Goal: Task Accomplishment & Management: Complete application form

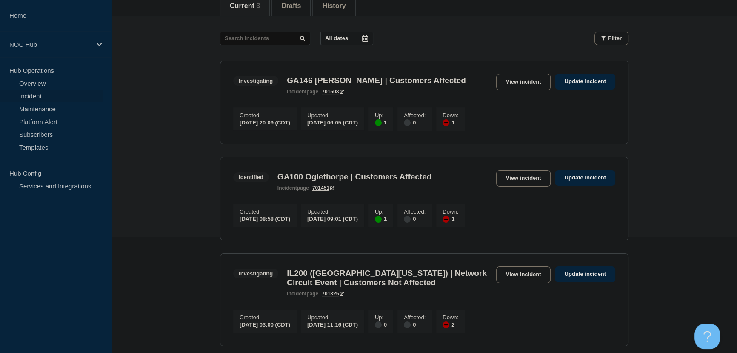
scroll to position [231, 0]
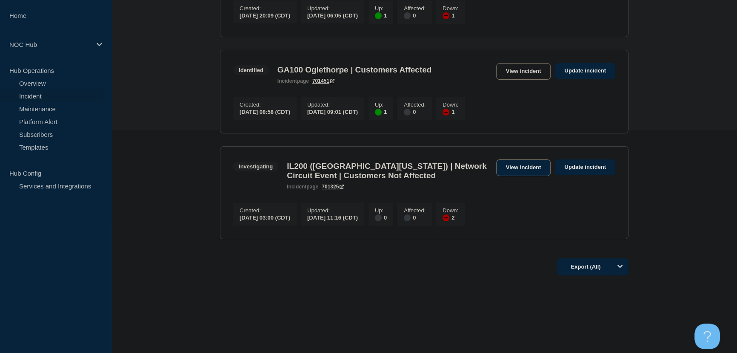
click at [507, 165] on link "View incident" at bounding box center [523, 167] width 55 height 17
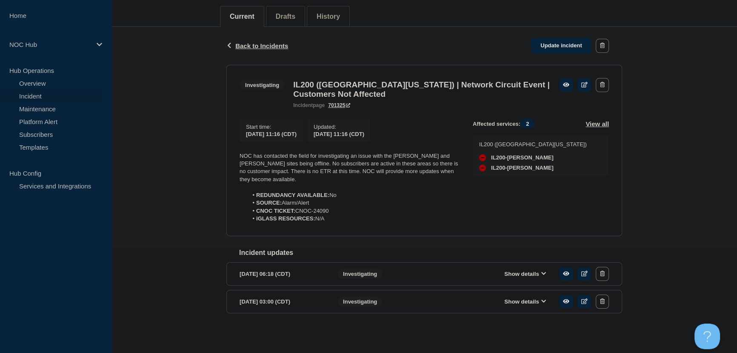
scroll to position [111, 0]
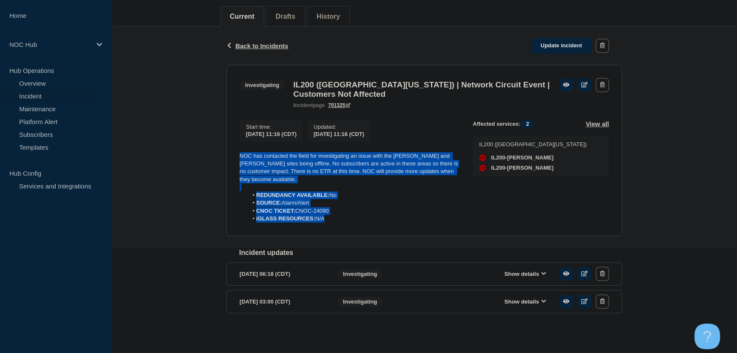
drag, startPoint x: 336, startPoint y: 217, endPoint x: 212, endPoint y: 149, distance: 140.8
click at [212, 149] on div "Back Back to Incidents Update incident Investigating IL200 ([GEOGRAPHIC_DATA][U…" at bounding box center [425, 183] width 626 height 313
copy div "NOC has contacted the field for investigating an issue with the [PERSON_NAME] a…"
click at [578, 43] on link "Update incident" at bounding box center [561, 46] width 60 height 16
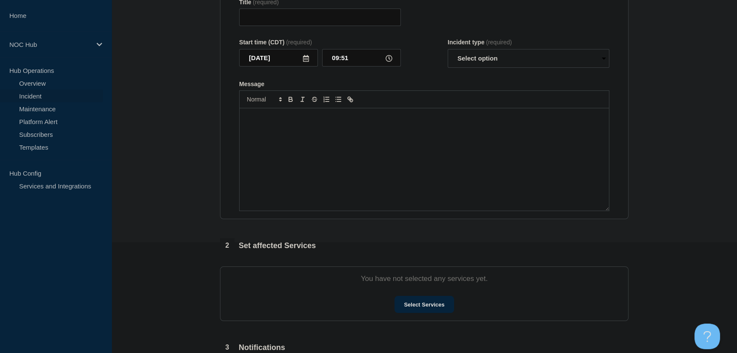
type input "IL200 ([GEOGRAPHIC_DATA][US_STATE]) | Network Circuit Event | Customers Not Aff…"
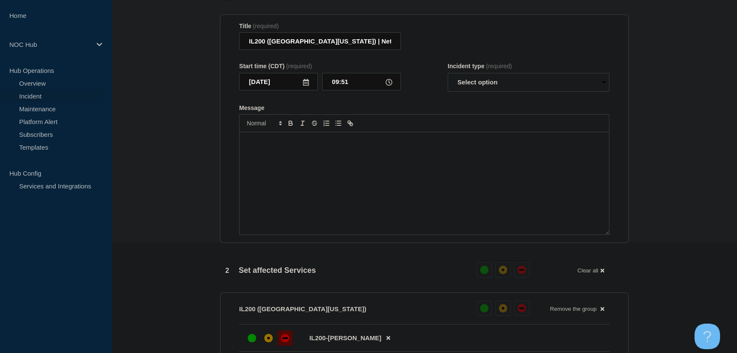
click at [344, 138] on p "Message" at bounding box center [424, 141] width 357 height 8
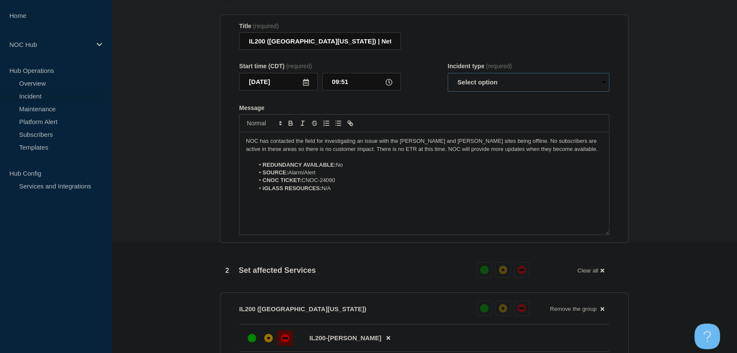
click at [488, 76] on select "Select option Investigating Identified Monitoring Resolved" at bounding box center [529, 82] width 162 height 19
click at [426, 97] on form "Title (required) IL200 (Southern [US_STATE]) | Network Circuit Event | Customer…" at bounding box center [424, 129] width 370 height 212
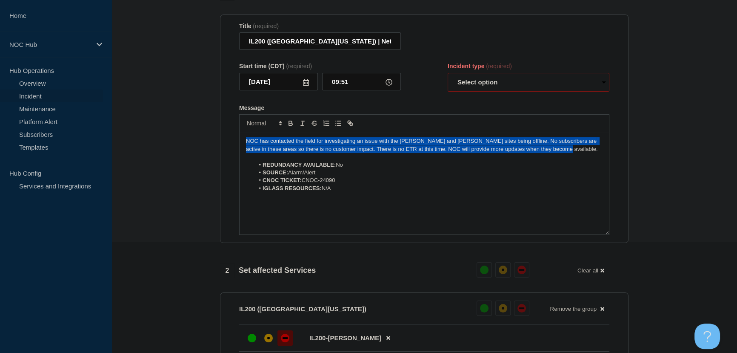
drag, startPoint x: 547, startPoint y: 143, endPoint x: 235, endPoint y: 128, distance: 312.0
click at [235, 128] on section "Title (required) IL200 (Southern [US_STATE]) | Network Circuit Event | Customer…" at bounding box center [424, 128] width 409 height 229
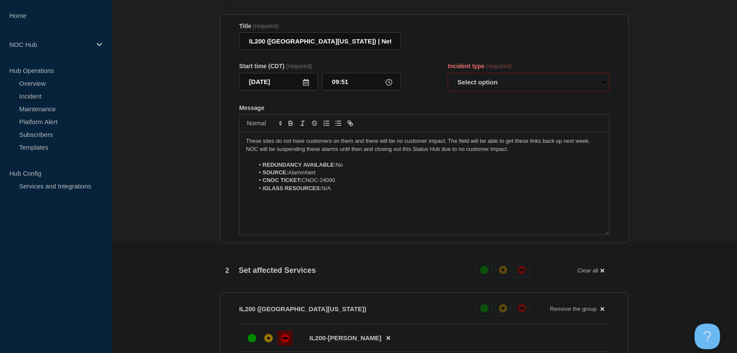
click at [490, 82] on select "Select option Investigating Identified Monitoring Resolved" at bounding box center [529, 82] width 162 height 19
select select "resolved"
click at [448, 73] on select "Select option Investigating Identified Monitoring Resolved" at bounding box center [529, 82] width 162 height 19
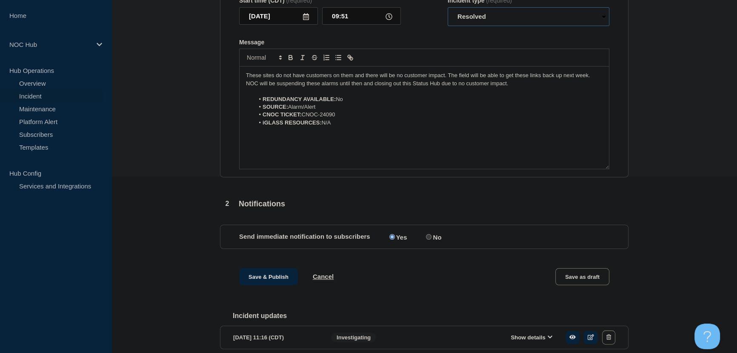
scroll to position [261, 0]
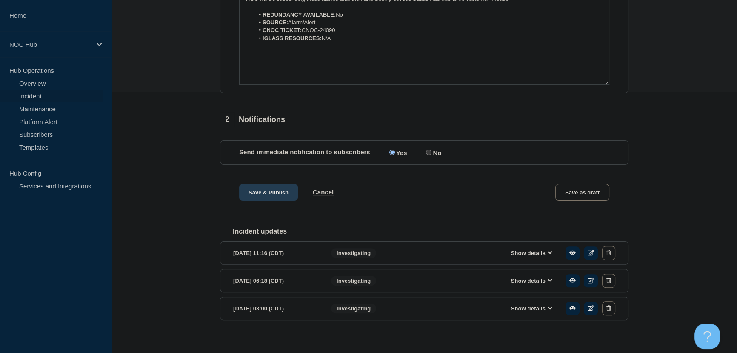
click at [266, 186] on button "Save & Publish" at bounding box center [268, 191] width 59 height 17
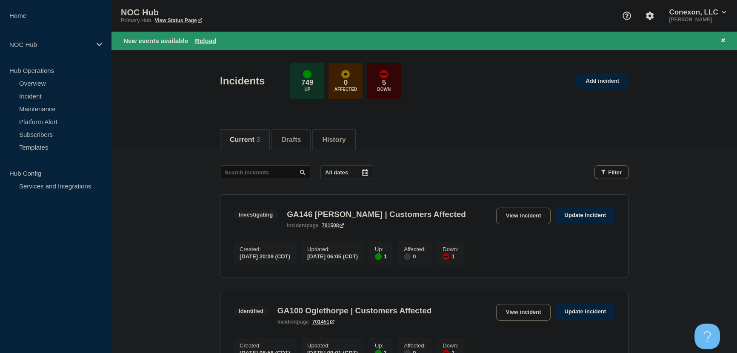
click at [532, 98] on div "Incidents 749 Up 0 Affected 5 Down Add incident" at bounding box center [425, 78] width 428 height 52
click at [43, 106] on link "Maintenance" at bounding box center [51, 108] width 103 height 13
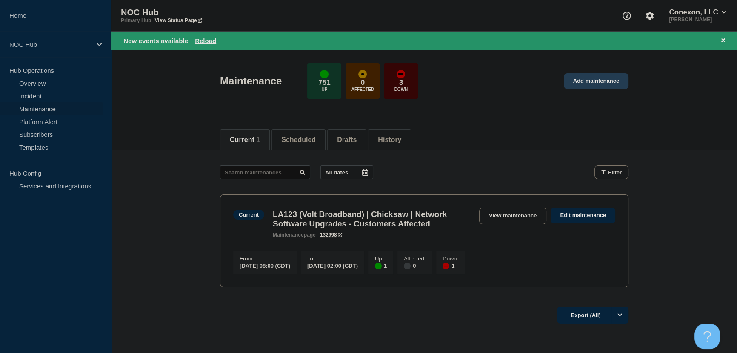
click at [599, 78] on link "Add maintenance" at bounding box center [596, 81] width 65 height 16
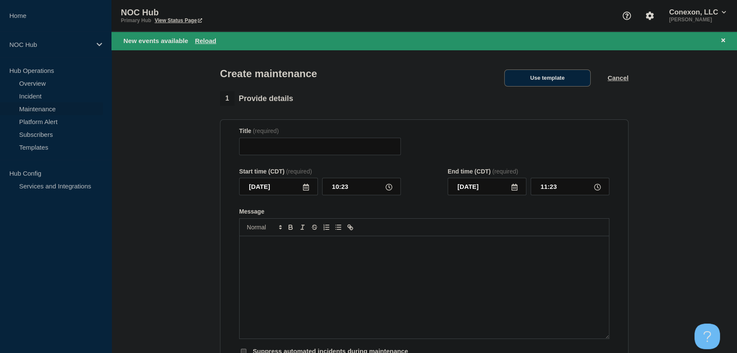
click at [525, 72] on button "Use template" at bounding box center [548, 77] width 86 height 17
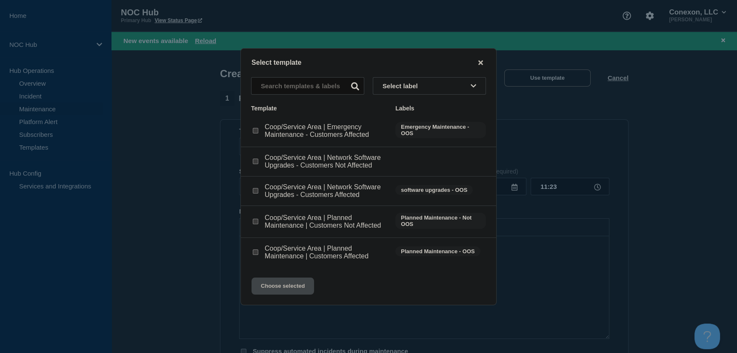
click at [254, 222] on input "Coop/Service Area | Planned Maintenance | Customers Not Affected checkbox" at bounding box center [256, 221] width 6 height 6
checkbox input "true"
click at [255, 255] on input "Coop/Service Area | Planned Maintenance | Customers Affected checkbox" at bounding box center [256, 252] width 6 height 6
checkbox input "true"
checkbox input "false"
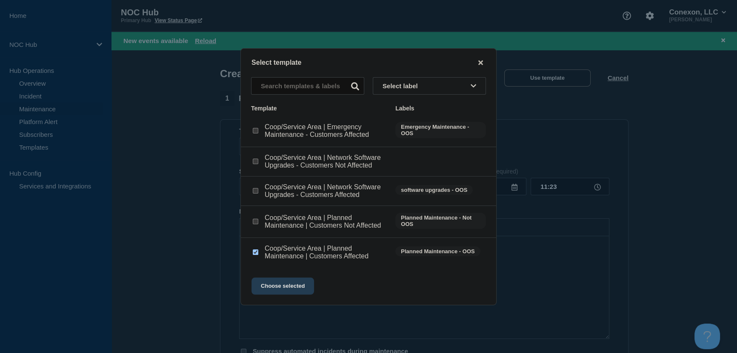
click at [302, 291] on button "Choose selected" at bounding box center [283, 285] width 63 height 17
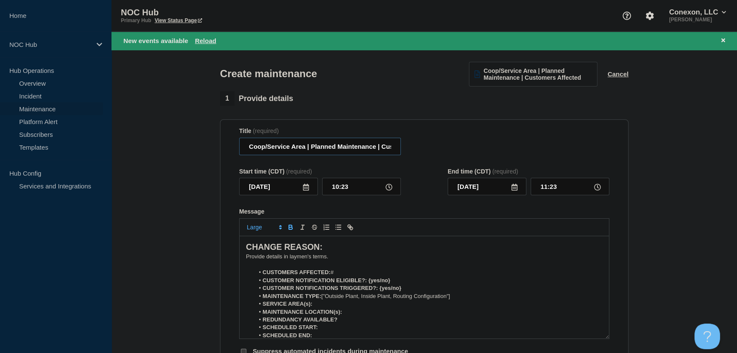
drag, startPoint x: 304, startPoint y: 149, endPoint x: 231, endPoint y: 149, distance: 72.8
click at [231, 149] on section "Title (required) Coop/Service Area | Planned Maintenance | Customers Affected S…" at bounding box center [424, 241] width 409 height 244
type input "LA191 ([US_STATE] Connect) | Planned Maintenance | Customers Affected"
click at [513, 189] on icon at bounding box center [515, 186] width 6 height 7
click at [516, 295] on div "28" at bounding box center [516, 295] width 12 height 12
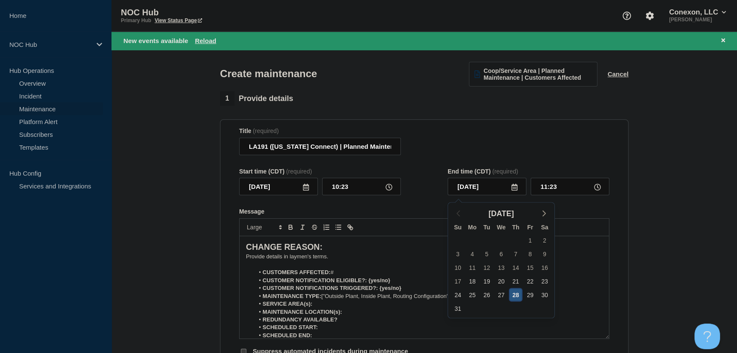
type input "[DATE]"
click at [305, 189] on icon at bounding box center [306, 186] width 7 height 7
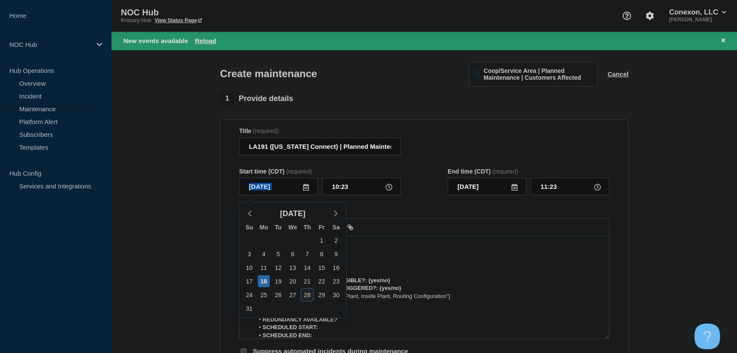
click at [304, 295] on div "28" at bounding box center [307, 295] width 12 height 12
type input "[DATE]"
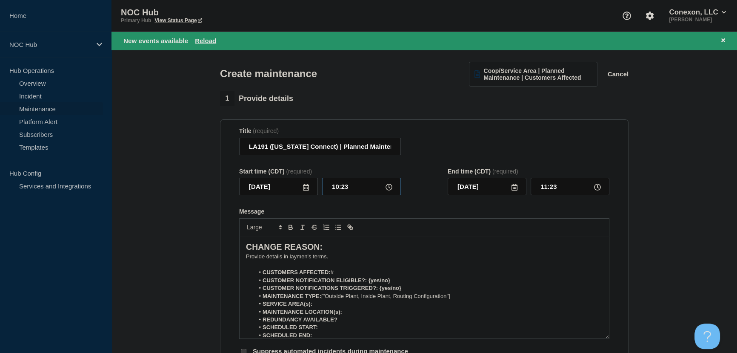
drag, startPoint x: 351, startPoint y: 186, endPoint x: 318, endPoint y: 187, distance: 33.2
click at [318, 187] on div "[DATE] 10:23" at bounding box center [320, 186] width 162 height 17
type input "00:00"
drag, startPoint x: 560, startPoint y: 187, endPoint x: 536, endPoint y: 185, distance: 23.9
click at [536, 185] on input "01:00" at bounding box center [570, 186] width 79 height 17
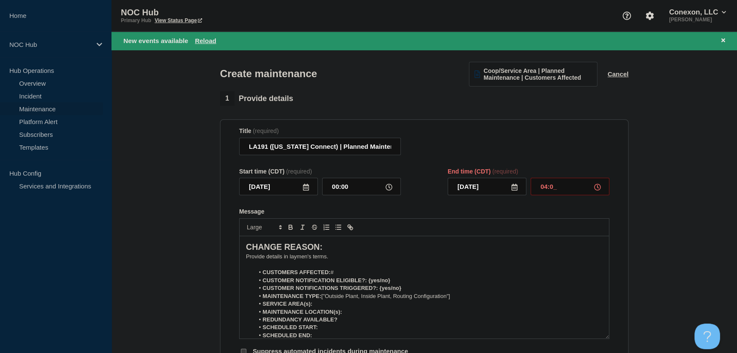
type input "04:00"
click at [462, 146] on div "Title (required) LA191 ([US_STATE] Connect) | Planned Maintenance | Customers A…" at bounding box center [424, 141] width 370 height 28
click at [425, 172] on div "Start time (CDT) (required) [DATE] 00:00 End time (CDT) (required) [DATE] 04:00" at bounding box center [424, 182] width 370 height 28
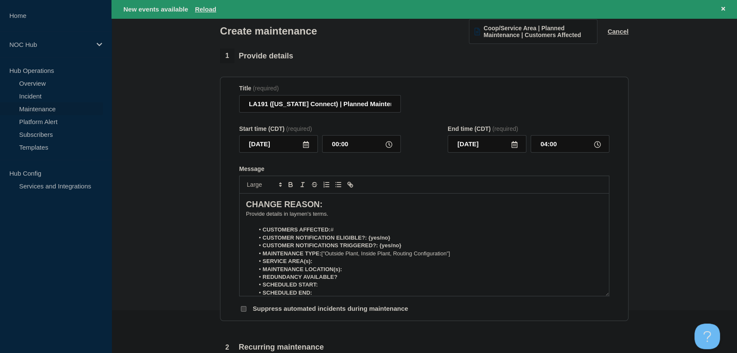
scroll to position [77, 0]
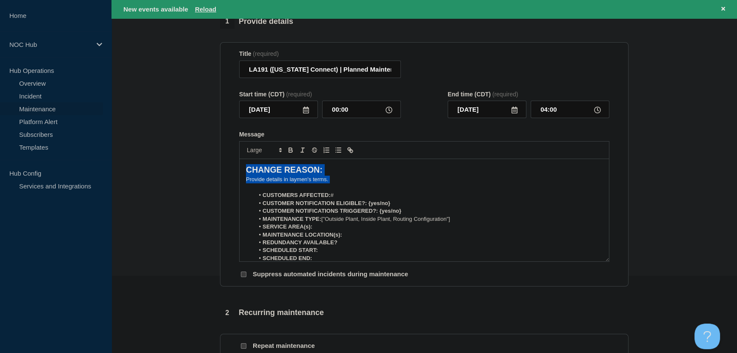
drag, startPoint x: 342, startPoint y: 184, endPoint x: 157, endPoint y: 145, distance: 189.7
click at [157, 145] on section "1 Provide details Title (required) LA191 ([US_STATE] Connect) | Planned Mainten…" at bounding box center [425, 309] width 626 height 591
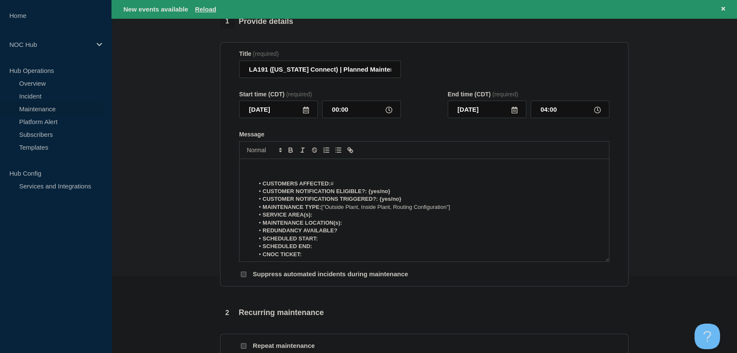
click at [267, 172] on p "Message" at bounding box center [424, 168] width 357 height 8
click at [263, 170] on p "Message" at bounding box center [424, 168] width 357 height 8
click at [515, 113] on icon at bounding box center [514, 109] width 7 height 7
click at [459, 218] on div "28" at bounding box center [458, 218] width 12 height 12
click at [515, 112] on icon at bounding box center [515, 109] width 6 height 7
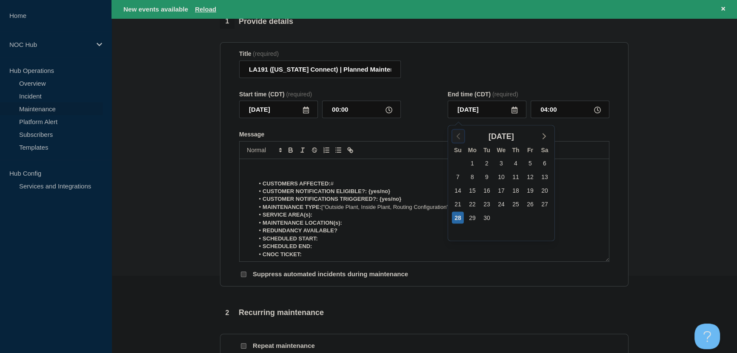
click at [456, 136] on icon "button" at bounding box center [458, 136] width 10 height 10
click at [515, 218] on div "28" at bounding box center [516, 218] width 12 height 12
type input "[DATE]"
click at [430, 118] on div "Start time (CDT) (required) [DATE] 00:00 End time (CDT) (required) [DATE] 04:00" at bounding box center [424, 105] width 370 height 28
drag, startPoint x: 332, startPoint y: 186, endPoint x: 355, endPoint y: 185, distance: 23.4
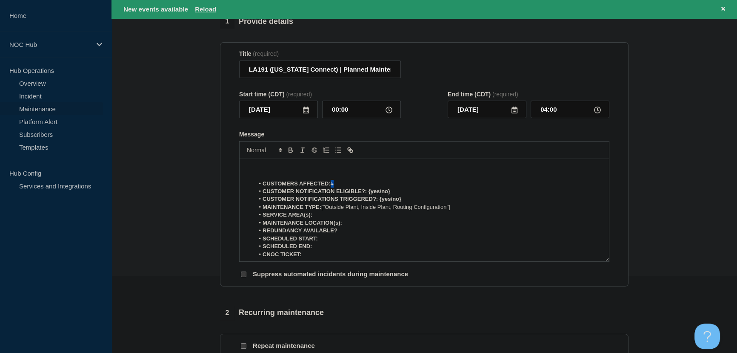
click at [355, 185] on li "CUSTOMERS AFFECTED: #" at bounding box center [429, 184] width 349 height 8
drag, startPoint x: 369, startPoint y: 193, endPoint x: 407, endPoint y: 191, distance: 37.9
click at [407, 191] on li "CUSTOMER NOTIFICATION ELIGIBLE?: {yes/no}" at bounding box center [429, 191] width 349 height 8
drag, startPoint x: 368, startPoint y: 192, endPoint x: 384, endPoint y: 191, distance: 16.2
click at [384, 191] on li "CUSTOMER NOTIFICATION ELIGIBLE?: Yes" at bounding box center [429, 191] width 349 height 8
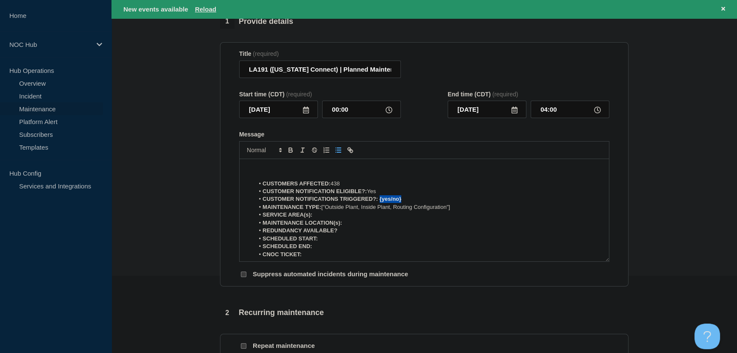
drag, startPoint x: 378, startPoint y: 201, endPoint x: 409, endPoint y: 200, distance: 30.7
click at [409, 200] on li "CUSTOMER NOTIFICATIONS TRIGGERED?: {yes/no}" at bounding box center [429, 199] width 349 height 8
drag, startPoint x: 379, startPoint y: 201, endPoint x: 403, endPoint y: 200, distance: 23.4
click at [403, 200] on li "CUSTOMER NOTIFICATIONS TRIGGERED?: Yes" at bounding box center [429, 199] width 349 height 8
click at [401, 208] on li "MAINTENANCE TYPE: ["Outside Plant, Inside Plant, Routing Configuration"]" at bounding box center [429, 207] width 349 height 8
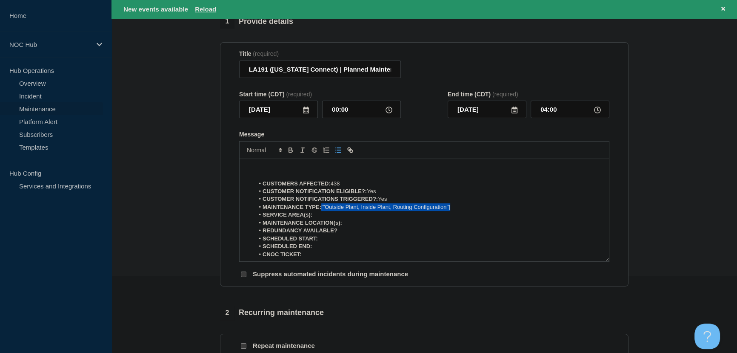
drag, startPoint x: 456, startPoint y: 207, endPoint x: 322, endPoint y: 210, distance: 133.7
click at [322, 210] on li "MAINTENANCE TYPE: ["Outside Plant, Inside Plant, Routing Configuration"]" at bounding box center [429, 207] width 349 height 8
click at [331, 209] on li "MAINTENANCE TYPE: ["Outside Plant, Inside Plant, Routing Configuration"]" at bounding box center [429, 207] width 349 height 8
drag, startPoint x: 321, startPoint y: 210, endPoint x: 468, endPoint y: 212, distance: 147.3
click at [468, 211] on li "MAINTENANCE TYPE: ["Outside Plant, Inside Plant, Routing Configuration"]" at bounding box center [429, 207] width 349 height 8
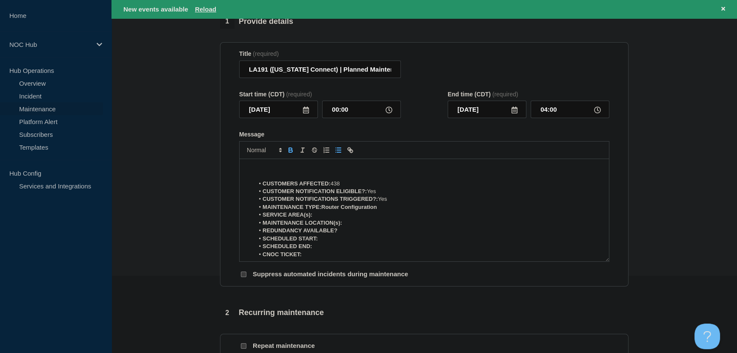
click at [320, 209] on strong "MAINTENANCE TYPE:Router Configuration" at bounding box center [320, 207] width 115 height 6
drag, startPoint x: 324, startPoint y: 209, endPoint x: 387, endPoint y: 212, distance: 63.5
click at [387, 211] on li "MAINTENANCE TYPE: Router Configuration" at bounding box center [429, 207] width 349 height 8
click at [323, 217] on li "SERVICE AREA(s):" at bounding box center [429, 215] width 349 height 8
drag, startPoint x: 314, startPoint y: 219, endPoint x: 383, endPoint y: 219, distance: 69.0
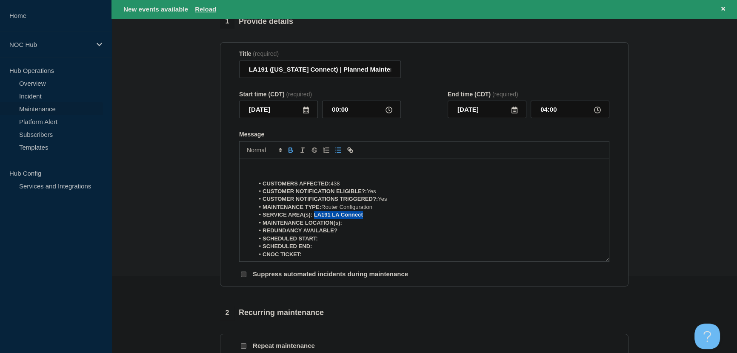
click at [383, 218] on li "SERVICE AREA(s): LA191 LA Connect" at bounding box center [429, 215] width 349 height 8
click at [354, 223] on li "MAINTENANCE LOCATION(s):" at bounding box center [429, 223] width 349 height 8
drag, startPoint x: 344, startPoint y: 226, endPoint x: 376, endPoint y: 225, distance: 31.5
click at [376, 225] on li "MAINTENANCE LOCATION(s): [GEOGRAPHIC_DATA]" at bounding box center [429, 223] width 349 height 8
click at [354, 233] on li "REDUNDANCY AVAILABLE?" at bounding box center [429, 230] width 349 height 8
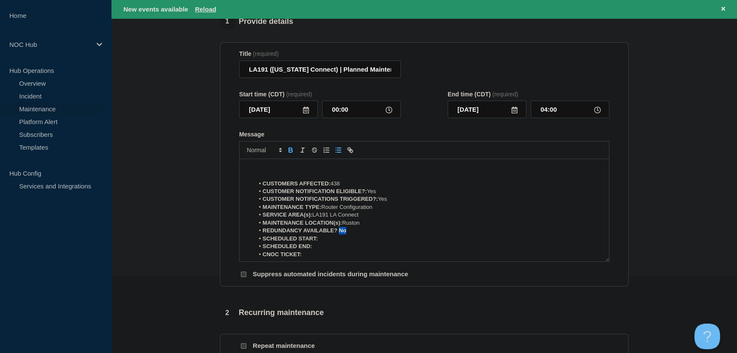
drag, startPoint x: 338, startPoint y: 234, endPoint x: 364, endPoint y: 233, distance: 25.6
click at [364, 233] on li "REDUNDANCY AVAILABLE? No" at bounding box center [429, 230] width 349 height 8
click at [323, 240] on li "SCHEDULED START:" at bounding box center [429, 239] width 349 height 8
drag, startPoint x: 313, startPoint y: 249, endPoint x: 370, endPoint y: 247, distance: 57.1
click at [370, 247] on li "SCHEDULED END: [DATE] 4AM CST" at bounding box center [429, 246] width 349 height 8
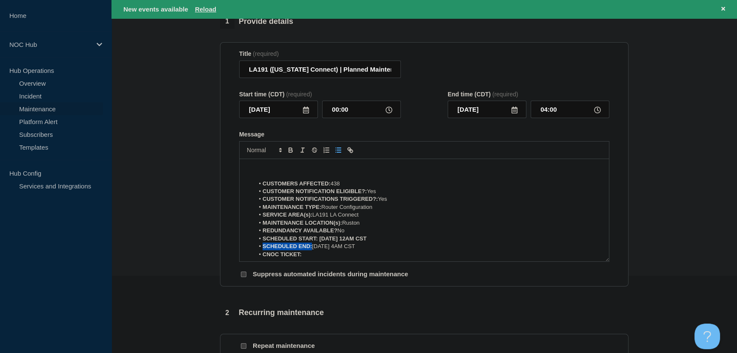
drag, startPoint x: 320, startPoint y: 240, endPoint x: 390, endPoint y: 241, distance: 70.7
click at [390, 241] on li "SCHEDULED START: [DATE] 12AM CST" at bounding box center [429, 239] width 349 height 8
click at [319, 256] on li "CNOC TICKET:" at bounding box center [429, 254] width 349 height 8
click at [308, 257] on li "CNOC TICKET:" at bounding box center [429, 254] width 349 height 8
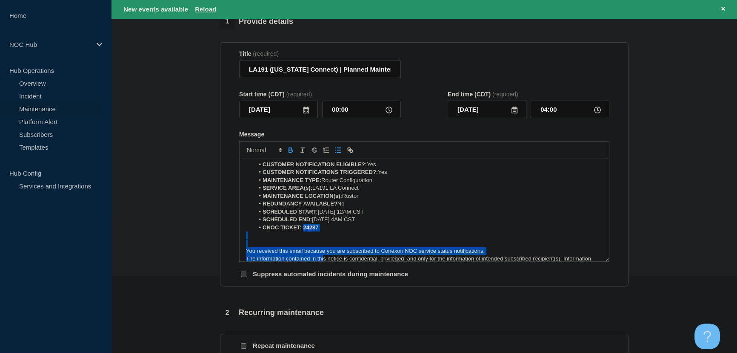
scroll to position [38, 0]
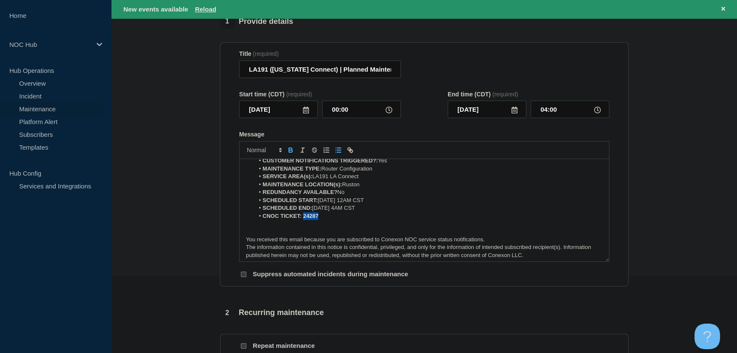
drag, startPoint x: 303, startPoint y: 257, endPoint x: 324, endPoint y: 218, distance: 44.2
click at [324, 218] on li "CNOC TICKET: 24287" at bounding box center [429, 216] width 349 height 8
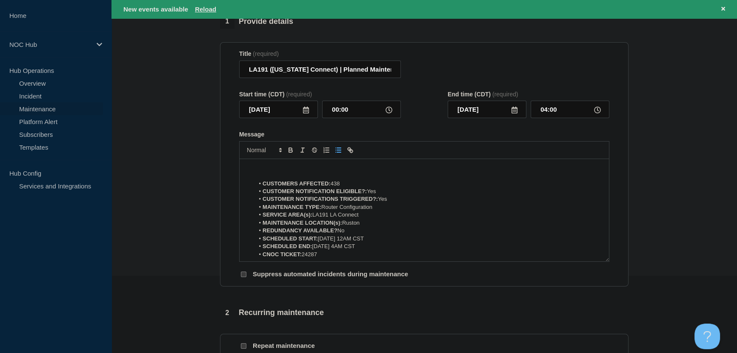
click at [290, 166] on p "Message" at bounding box center [424, 168] width 357 height 8
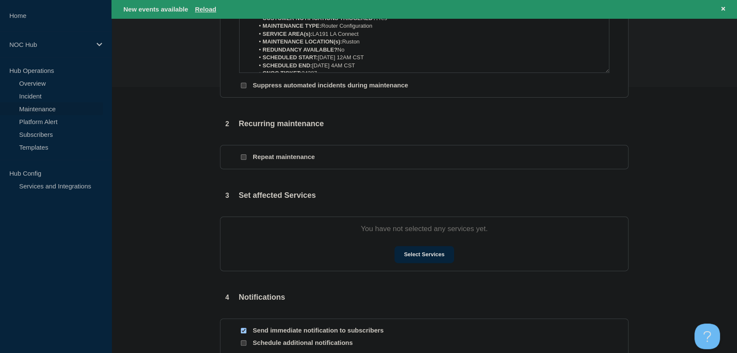
scroll to position [310, 0]
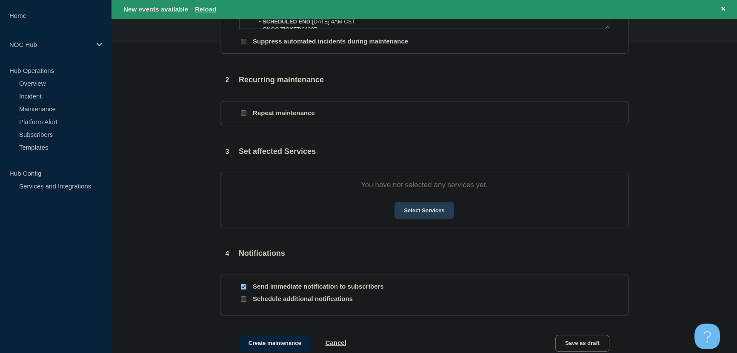
click at [407, 208] on button "Select Services" at bounding box center [424, 210] width 59 height 17
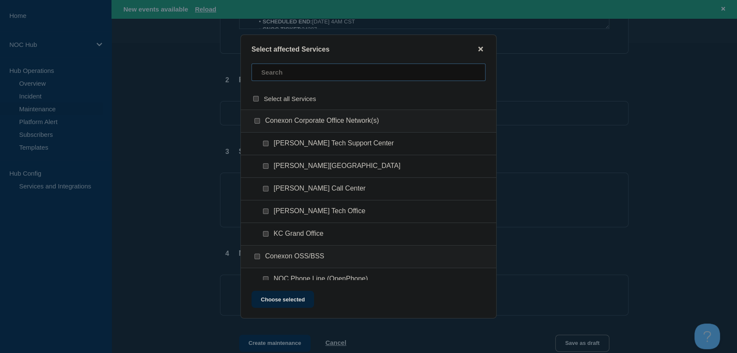
click at [285, 72] on input "text" at bounding box center [369, 71] width 234 height 17
click at [278, 72] on input "text" at bounding box center [369, 71] width 234 height 17
type input "la191"
click at [266, 145] on input "LA191-Subscriber Services checkbox" at bounding box center [266, 143] width 6 height 6
checkbox input "true"
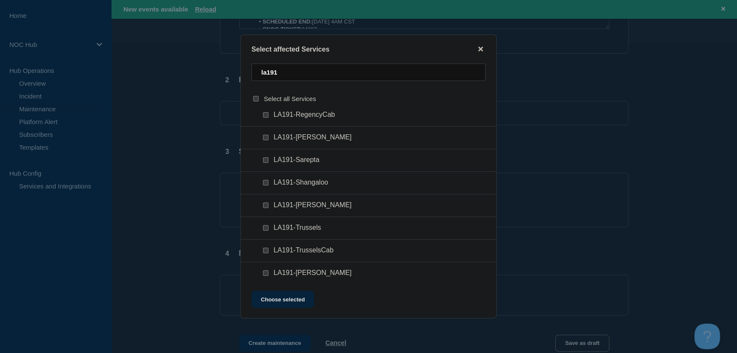
scroll to position [503, 0]
click at [268, 140] on div at bounding box center [267, 137] width 12 height 9
click at [268, 140] on input "LA191-Ruston checkbox" at bounding box center [266, 137] width 6 height 6
checkbox input "true"
click at [295, 304] on button "Choose selected" at bounding box center [283, 298] width 63 height 17
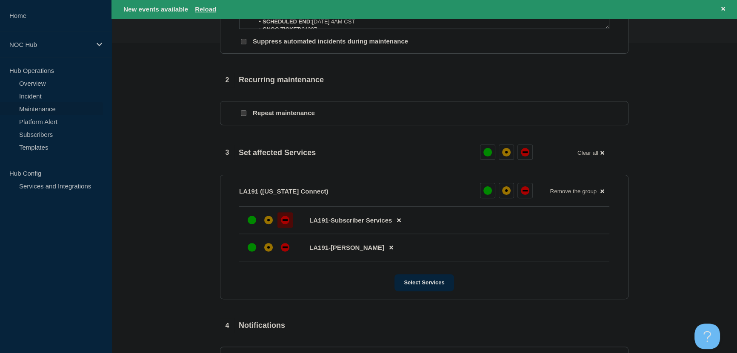
click at [289, 222] on div "down" at bounding box center [285, 219] width 9 height 9
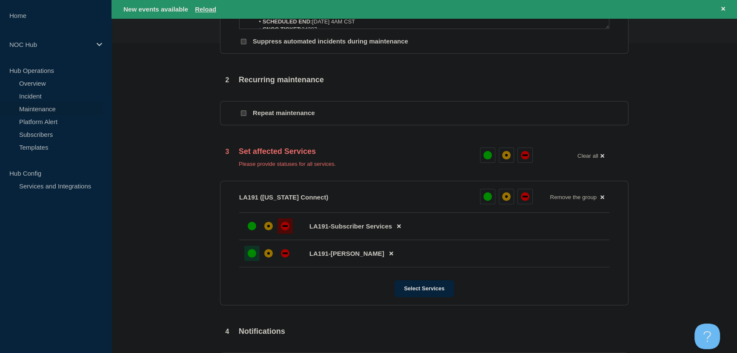
click at [247, 257] on div at bounding box center [251, 252] width 15 height 15
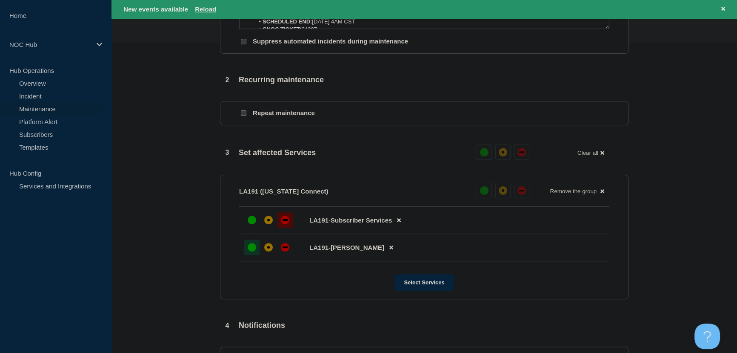
click at [159, 220] on section "1 Provide details Title (required) LA191 ([US_STATE] Connect) | Planned Mainten…" at bounding box center [425, 113] width 626 height 663
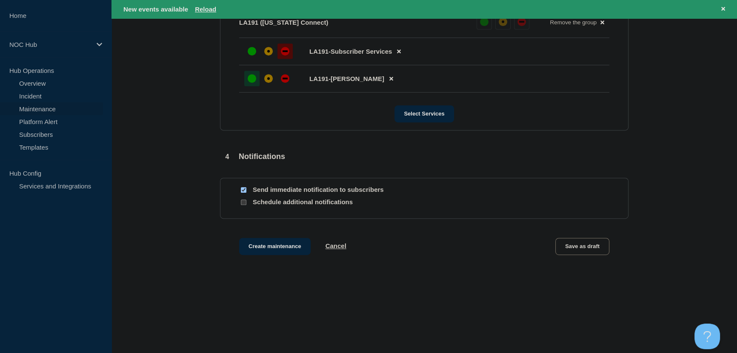
click at [261, 255] on div "Create maintenance Cancel Save as draft" at bounding box center [424, 257] width 409 height 38
click at [260, 243] on button "Create maintenance" at bounding box center [275, 246] width 72 height 17
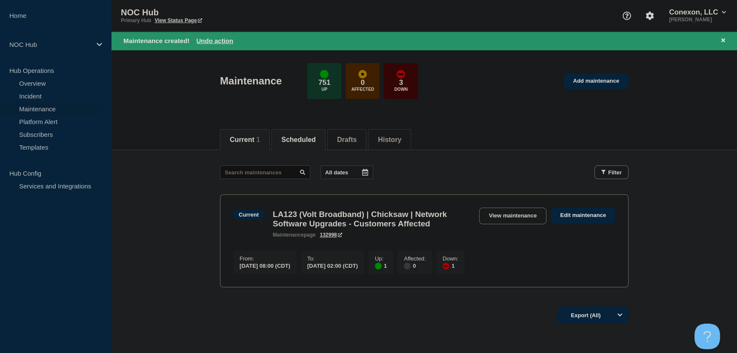
click at [315, 136] on button "Scheduled" at bounding box center [298, 140] width 34 height 8
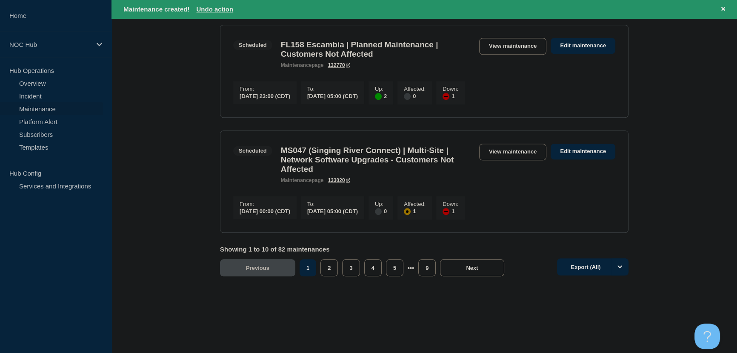
scroll to position [1069, 0]
click at [331, 269] on button "2" at bounding box center [329, 267] width 17 height 17
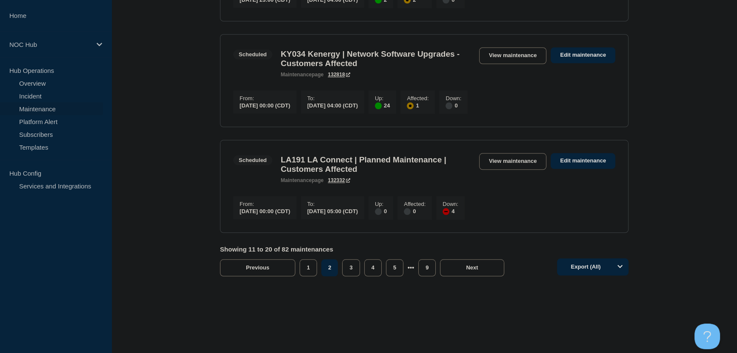
scroll to position [1062, 0]
click at [347, 267] on button "3" at bounding box center [350, 267] width 17 height 17
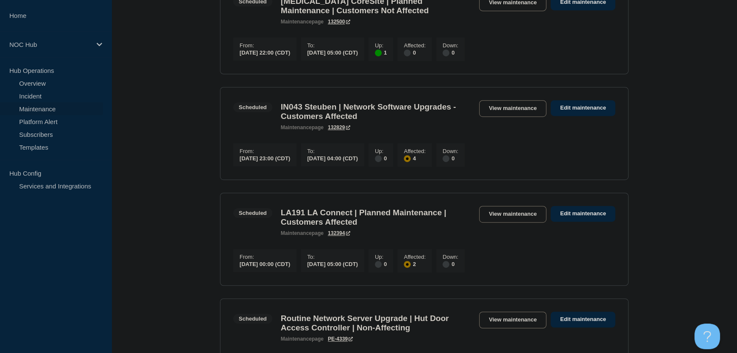
scroll to position [564, 0]
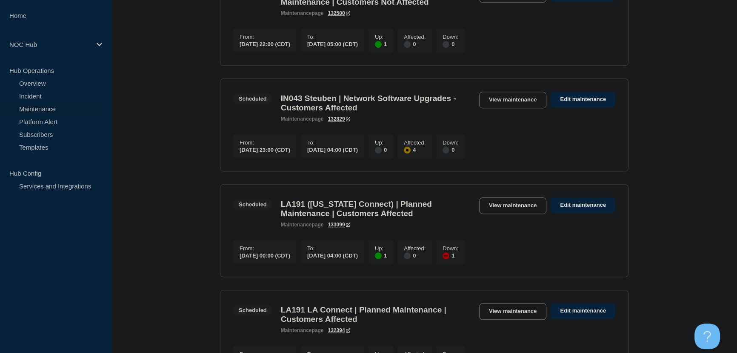
scroll to position [735, 0]
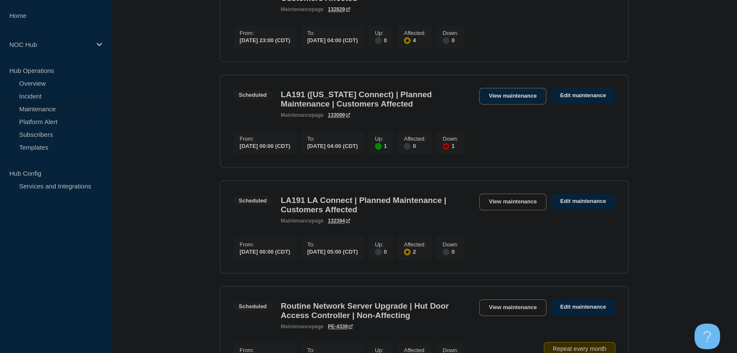
click at [493, 104] on link "View maintenance" at bounding box center [512, 96] width 67 height 17
